Goal: Task Accomplishment & Management: Use online tool/utility

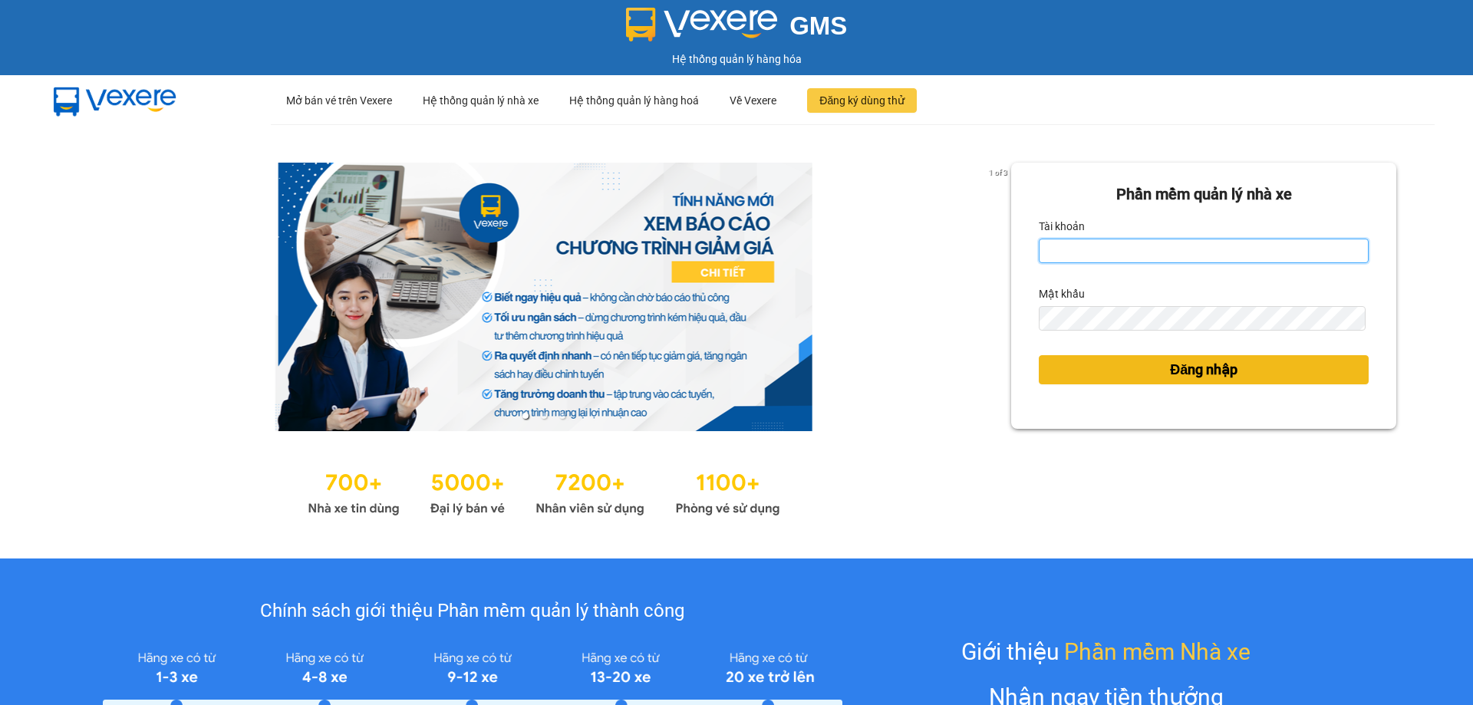
type input "bagahophong.tuanhung"
click at [1197, 367] on span "Đăng nhập" at bounding box center [1203, 369] width 67 height 21
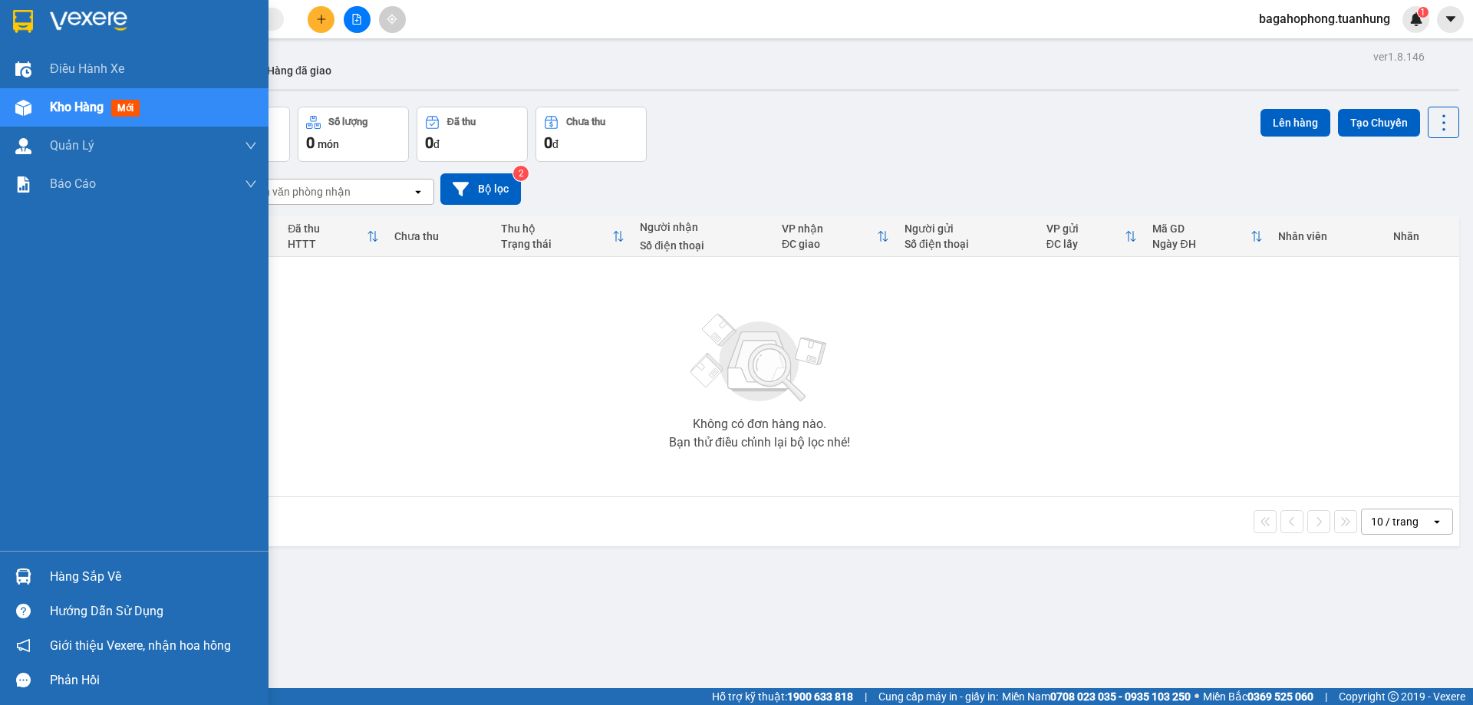
click at [131, 568] on div "Hàng sắp về" at bounding box center [153, 576] width 207 height 23
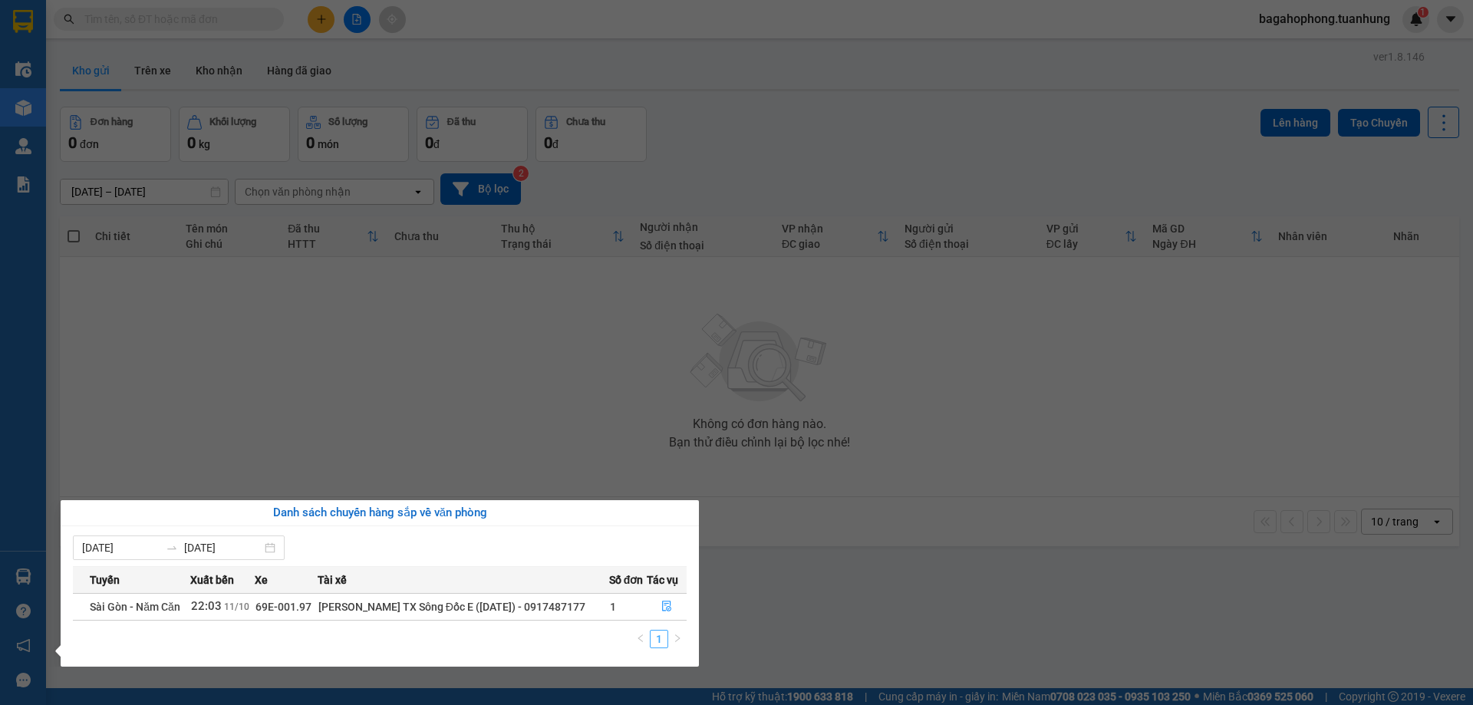
click at [660, 634] on link "1" at bounding box center [658, 638] width 17 height 17
click at [664, 604] on icon "file-done" at bounding box center [666, 606] width 11 height 11
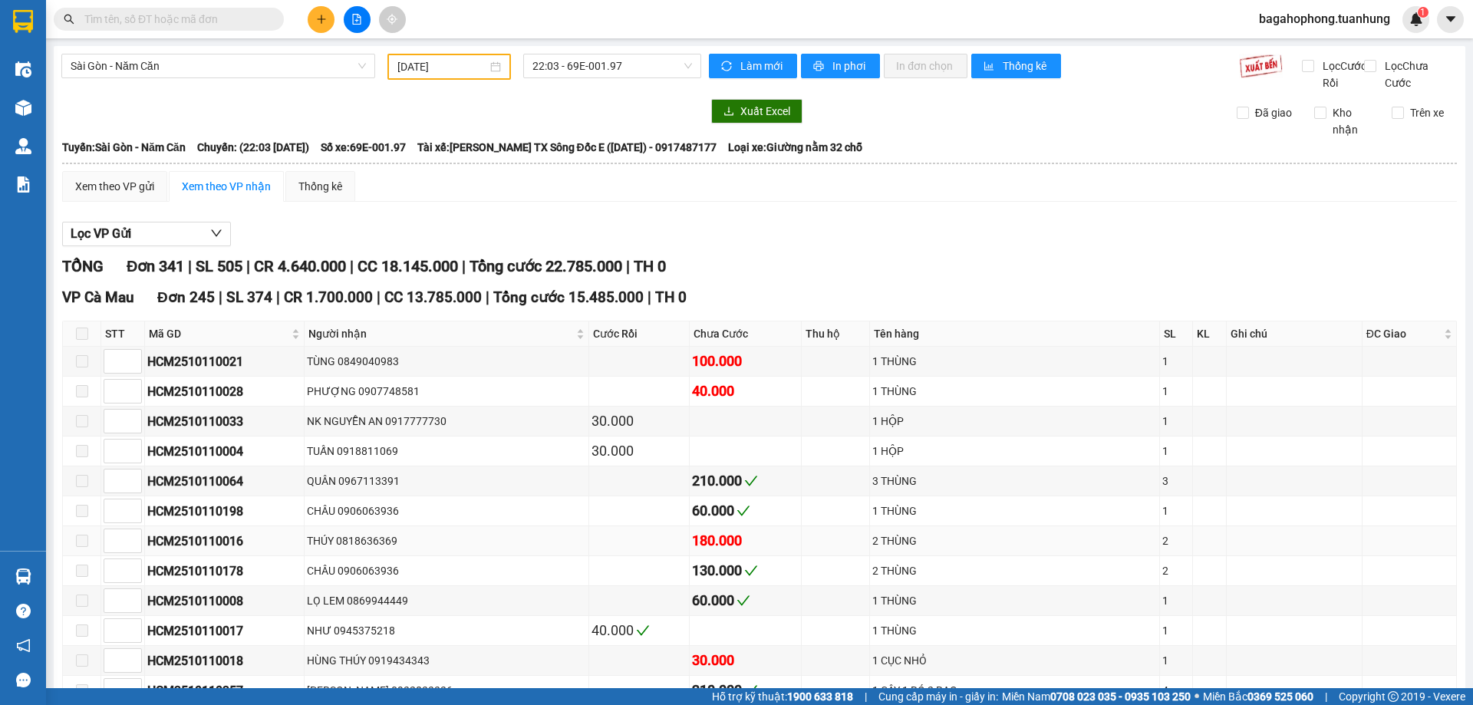
type input "11/10/2025"
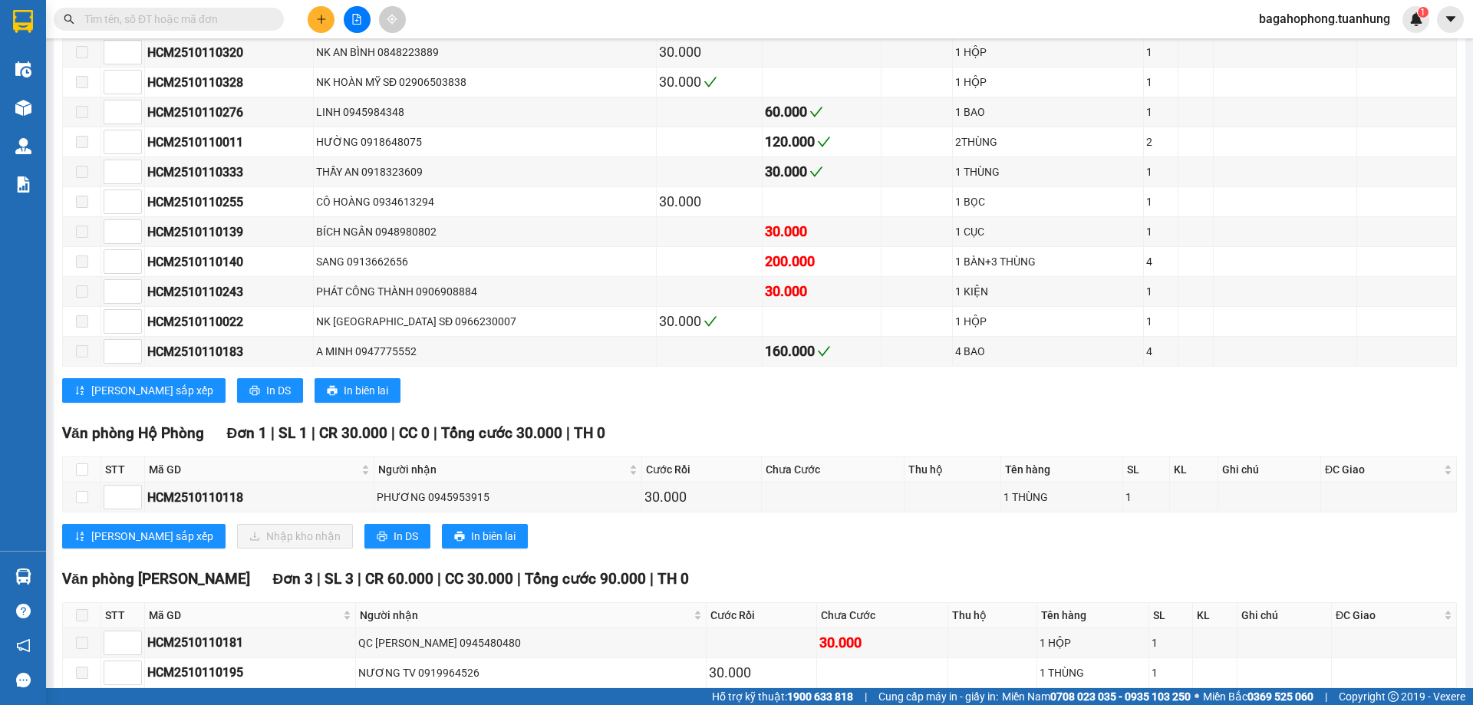
scroll to position [10738, 0]
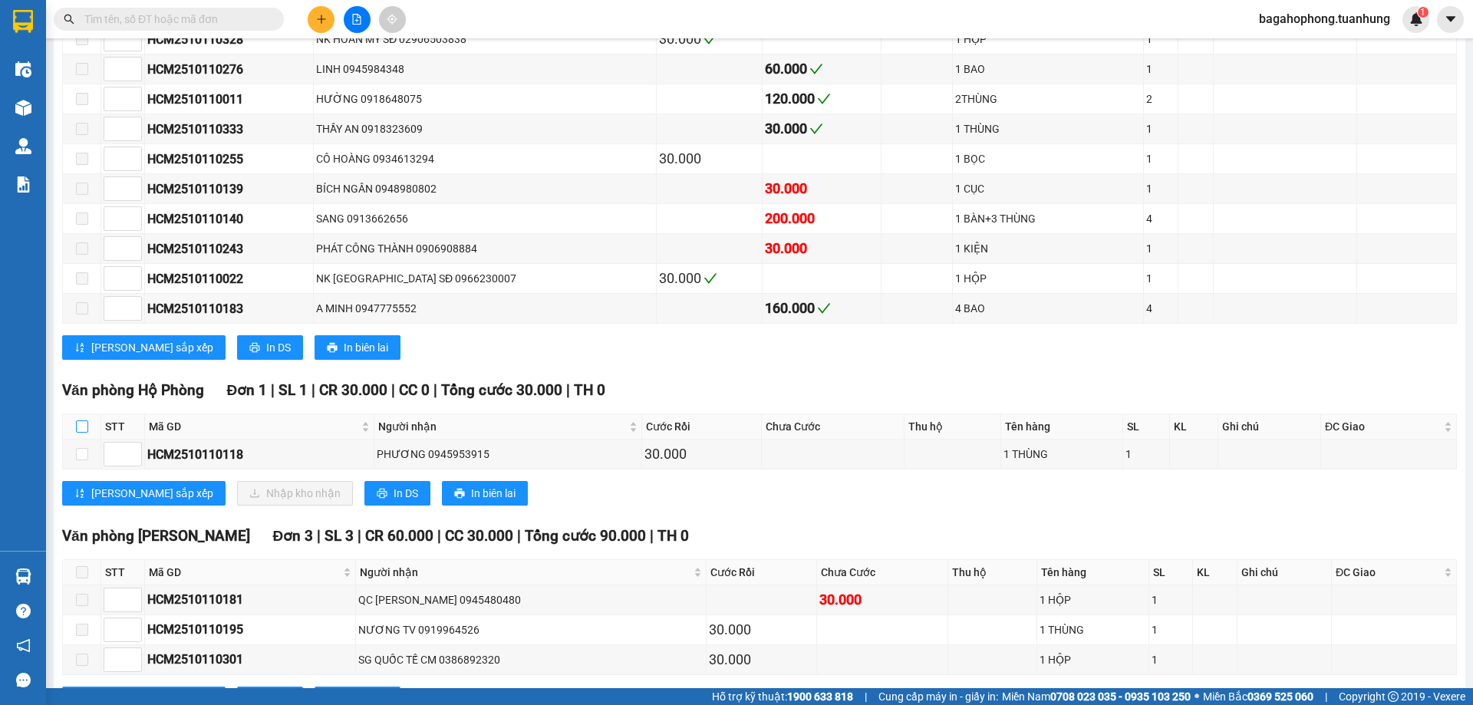
click at [84, 433] on input "checkbox" at bounding box center [82, 426] width 12 height 12
checkbox input "true"
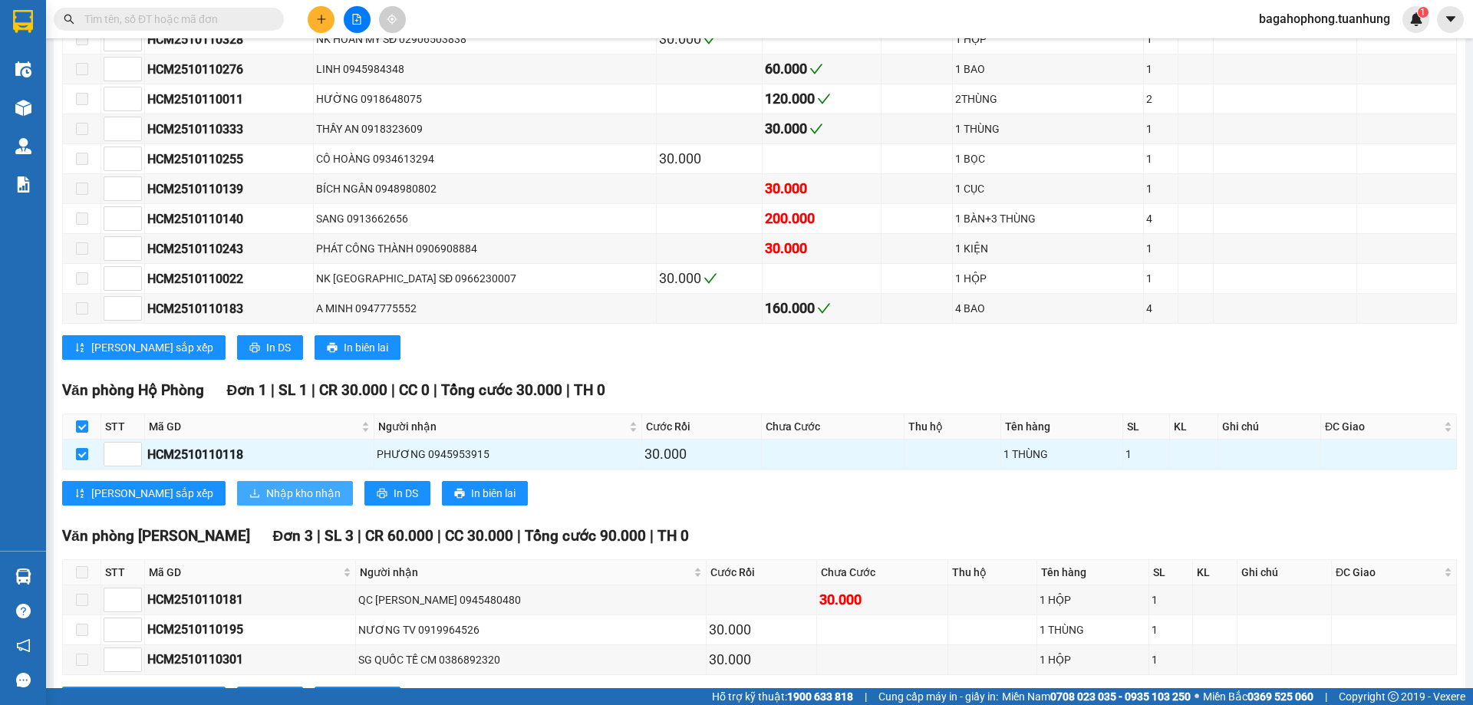
click at [266, 502] on span "Nhập kho nhận" at bounding box center [303, 493] width 74 height 17
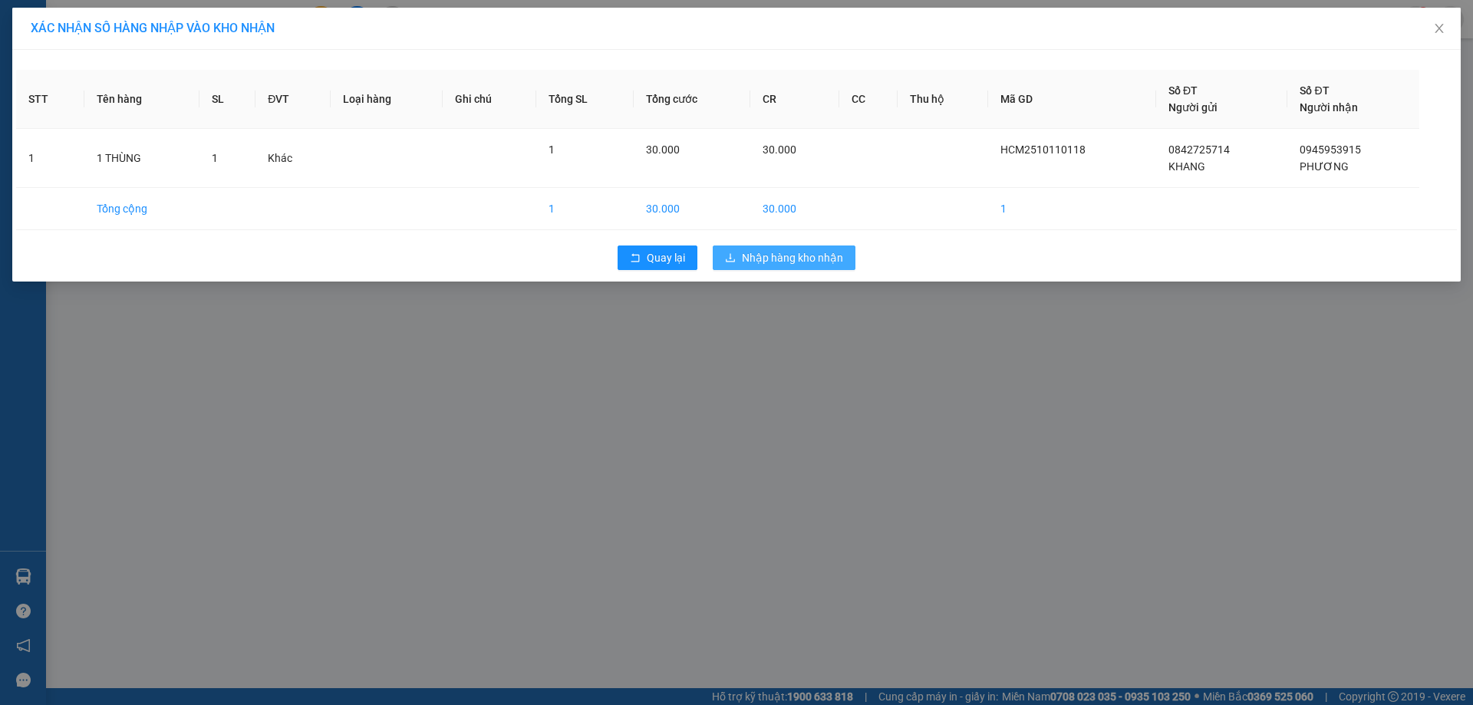
click at [771, 255] on span "Nhập hàng kho nhận" at bounding box center [792, 257] width 101 height 17
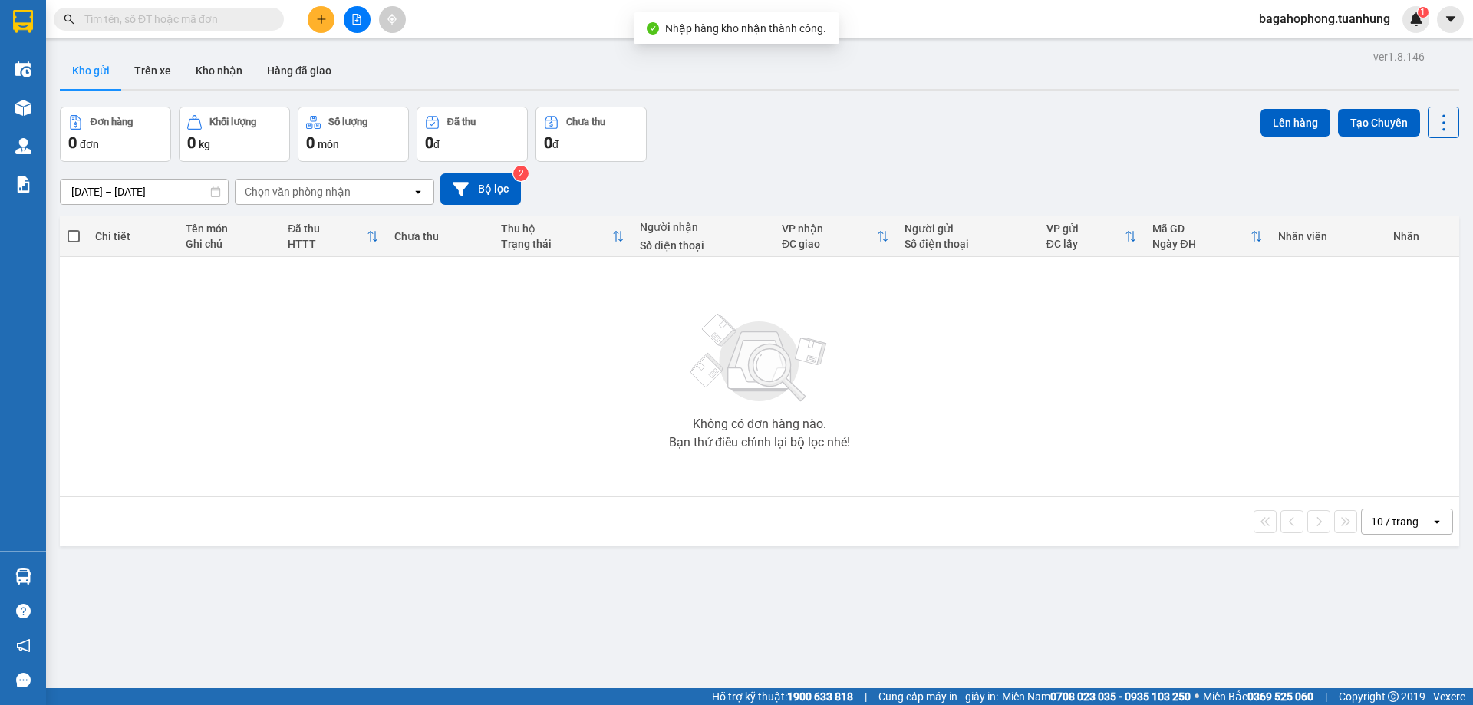
click at [224, 20] on input "text" at bounding box center [174, 19] width 181 height 17
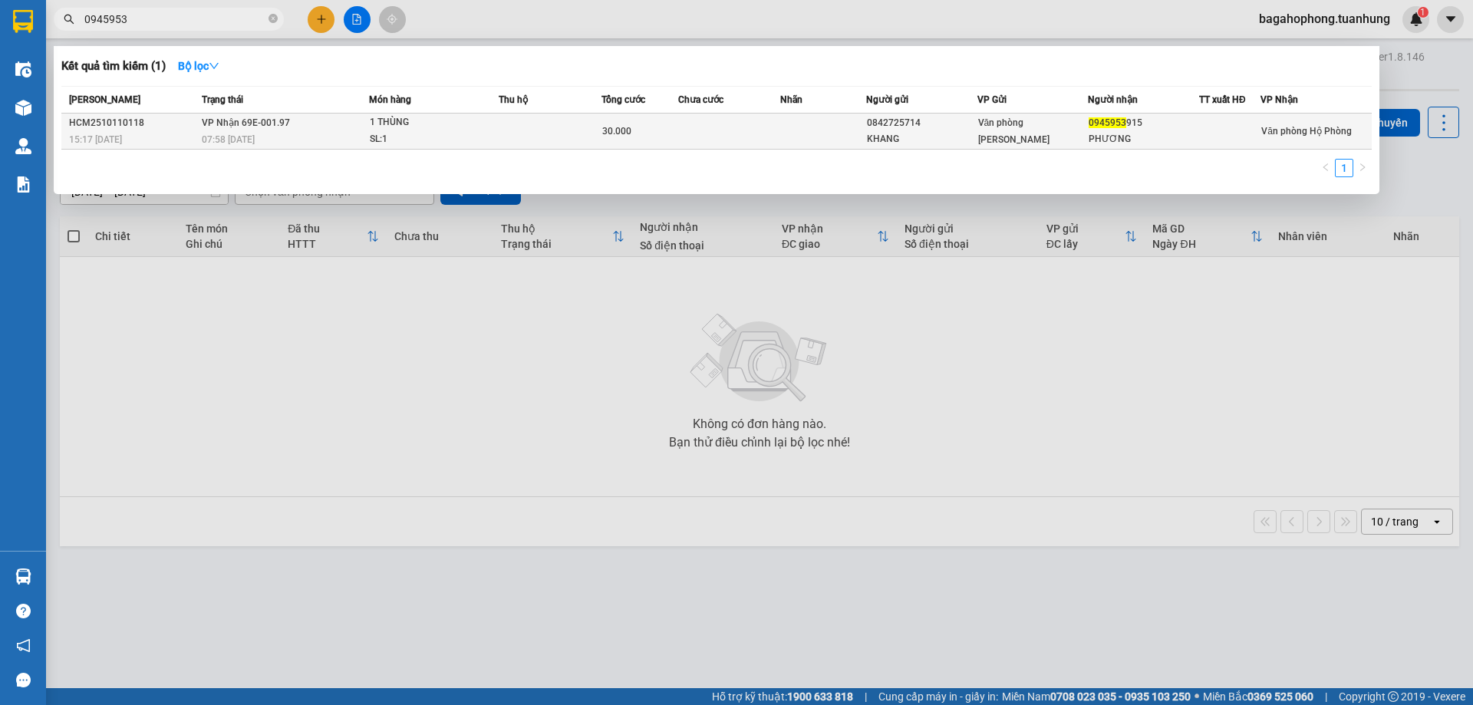
type input "0945953"
click at [1155, 130] on div "0945953 915" at bounding box center [1143, 123] width 110 height 16
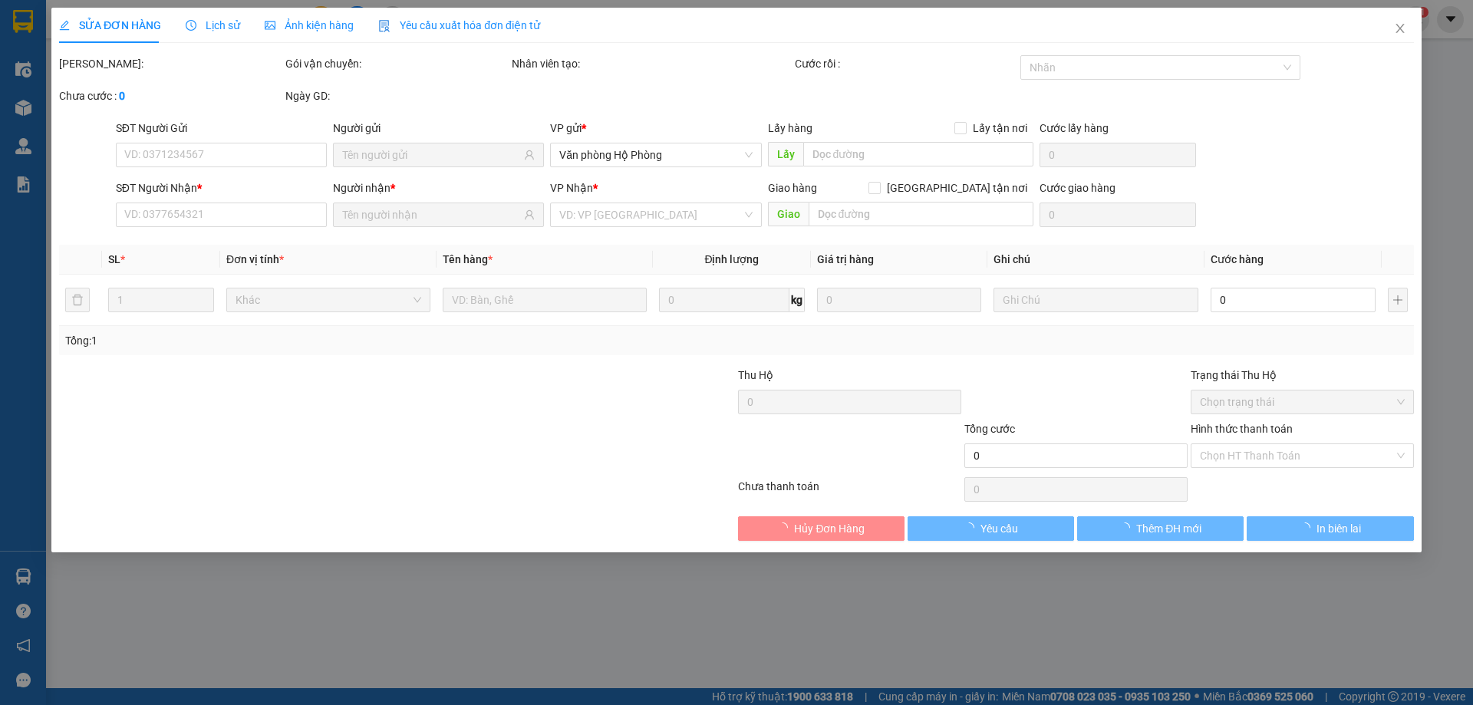
type input "0842725714"
type input "KHANG"
type input "0945953915"
type input "PHƯƠNG"
type input "30.000"
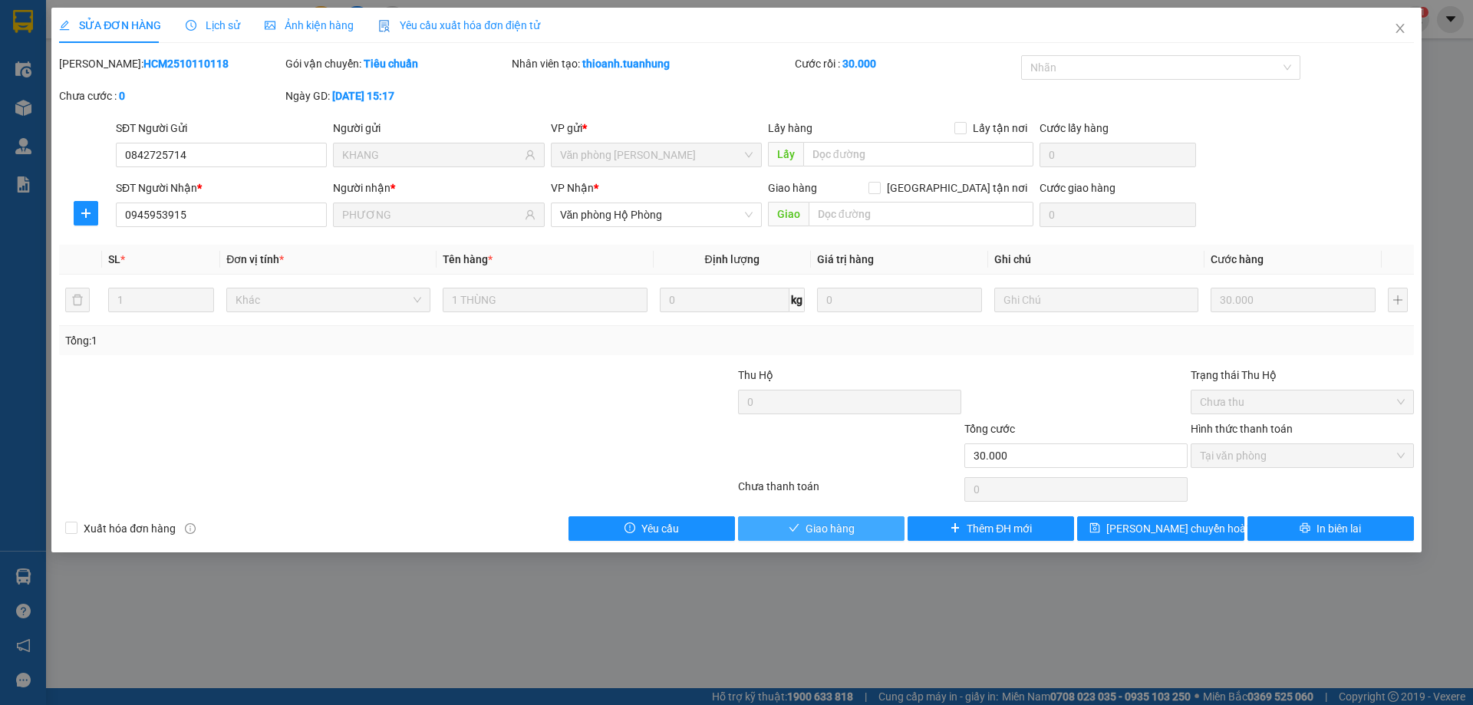
click at [875, 519] on button "Giao hàng" at bounding box center [821, 528] width 166 height 25
